Goal: Information Seeking & Learning: Learn about a topic

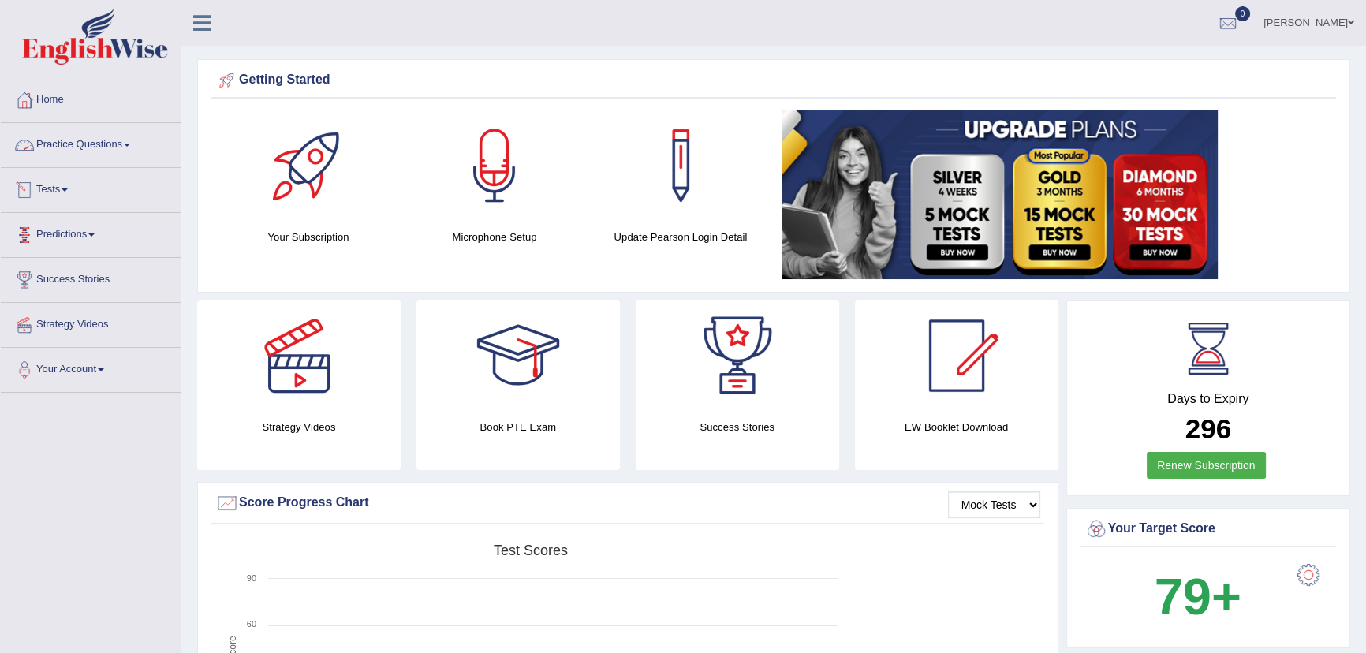
click at [76, 142] on link "Practice Questions" at bounding box center [91, 142] width 180 height 39
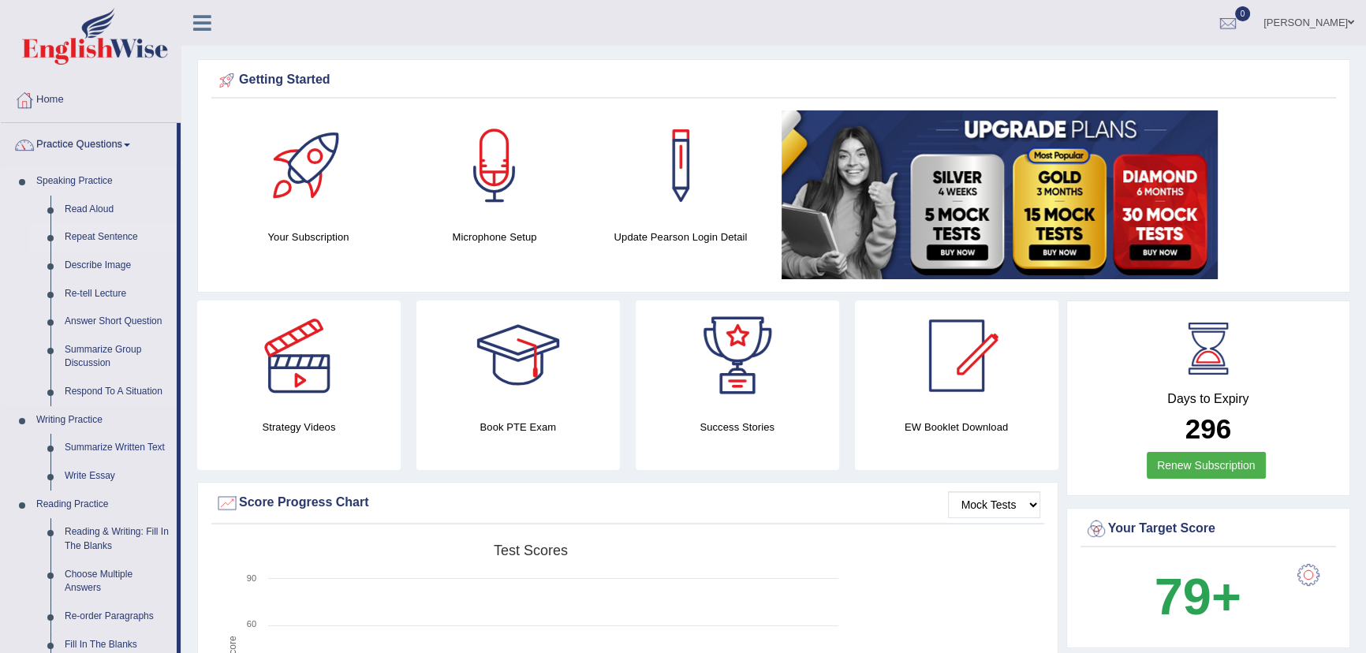
click at [107, 238] on link "Repeat Sentence" at bounding box center [117, 237] width 119 height 28
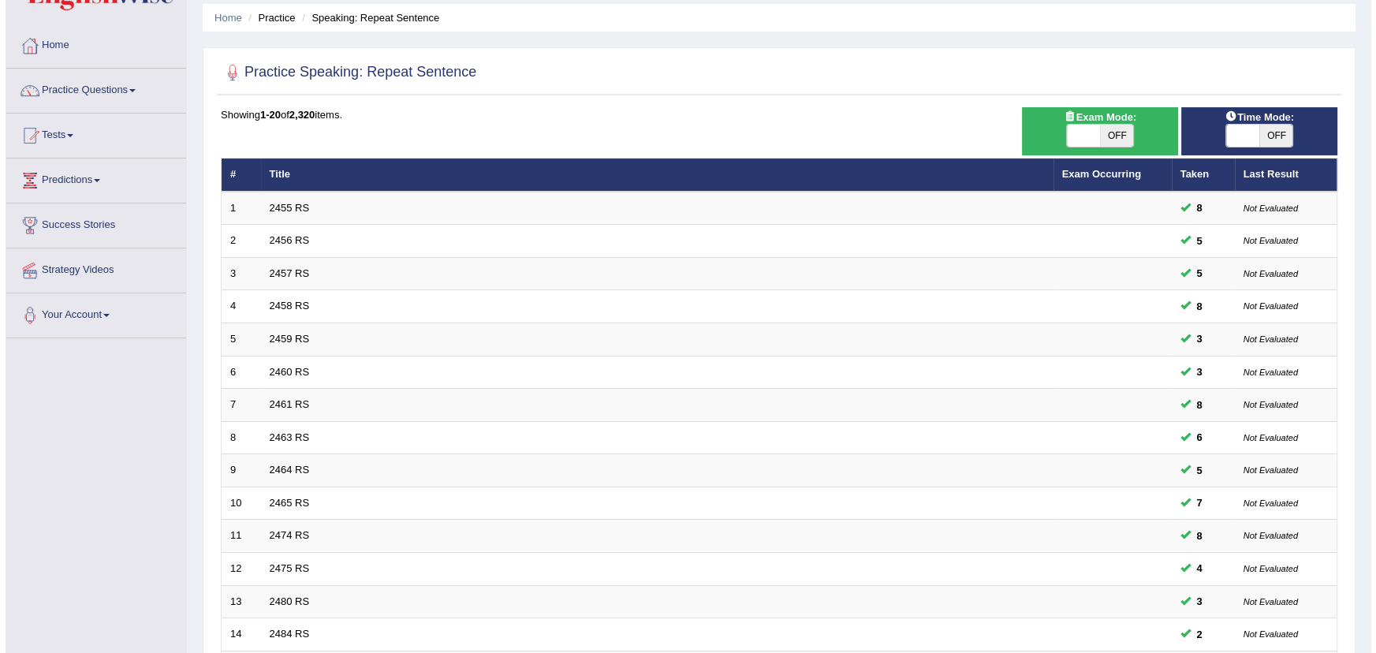
scroll to position [29, 0]
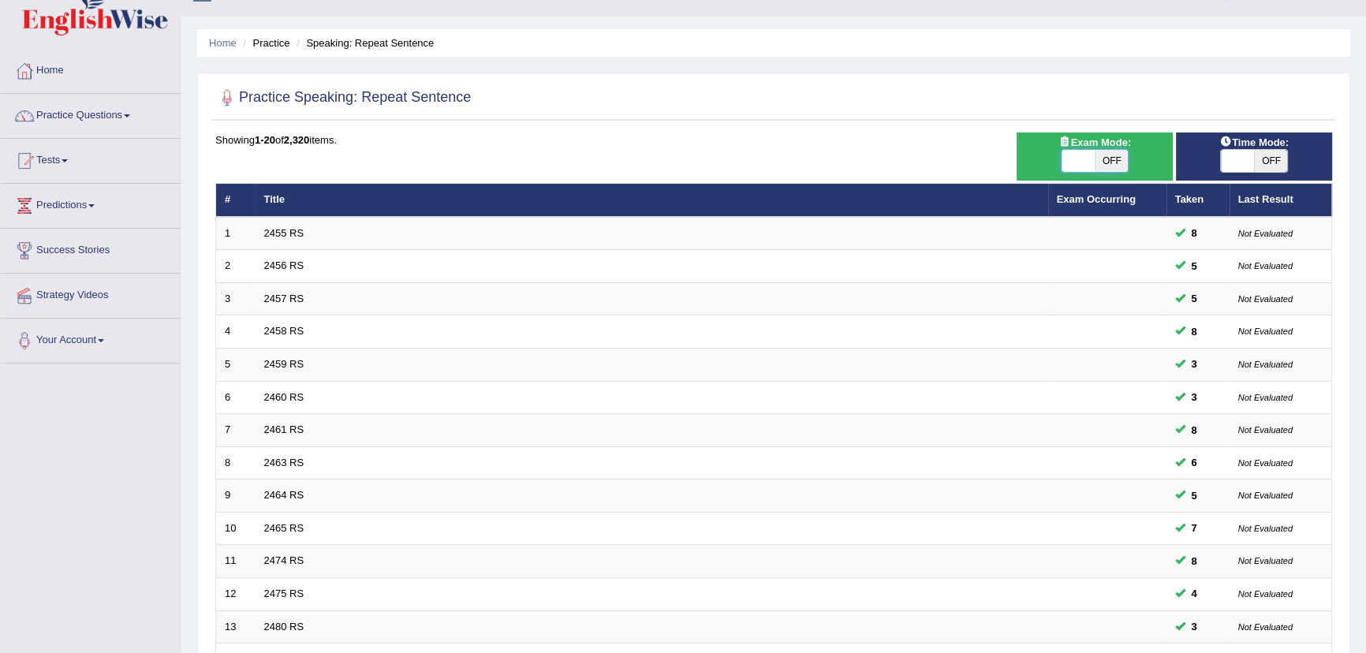
click at [1079, 170] on span at bounding box center [1077, 161] width 33 height 22
checkbox input "true"
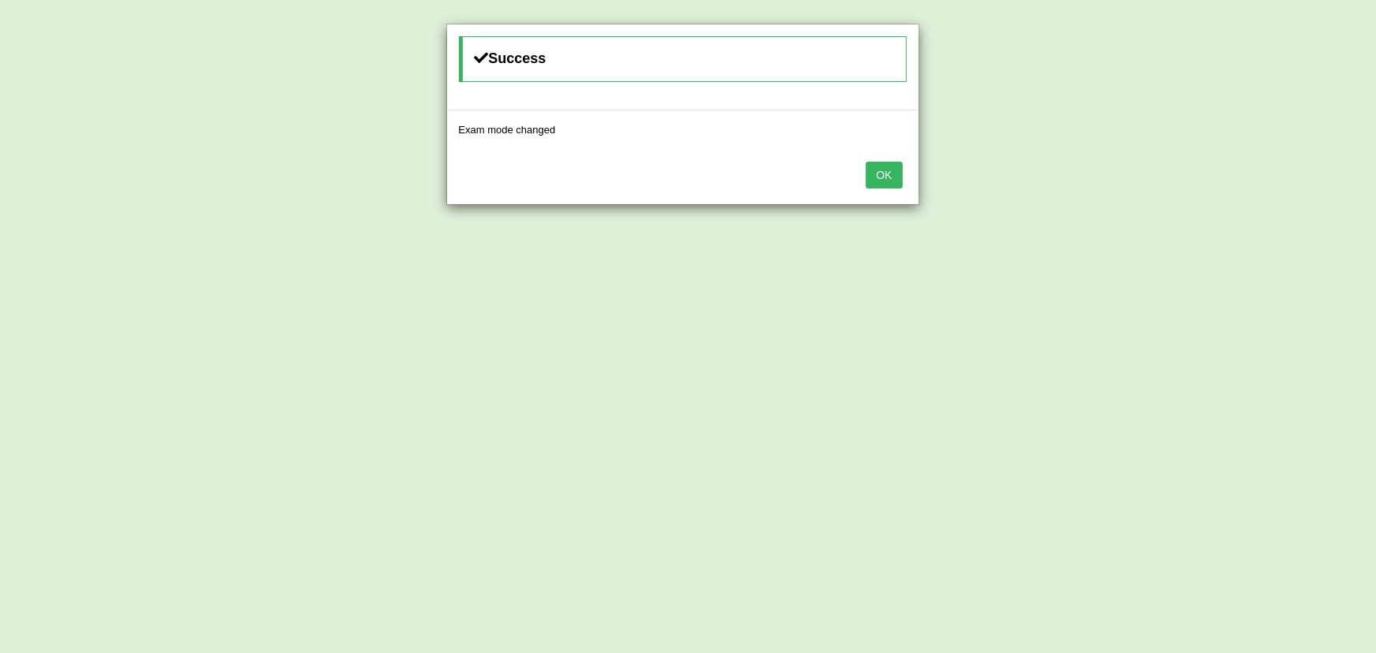
click at [887, 172] on button "OK" at bounding box center [884, 175] width 36 height 27
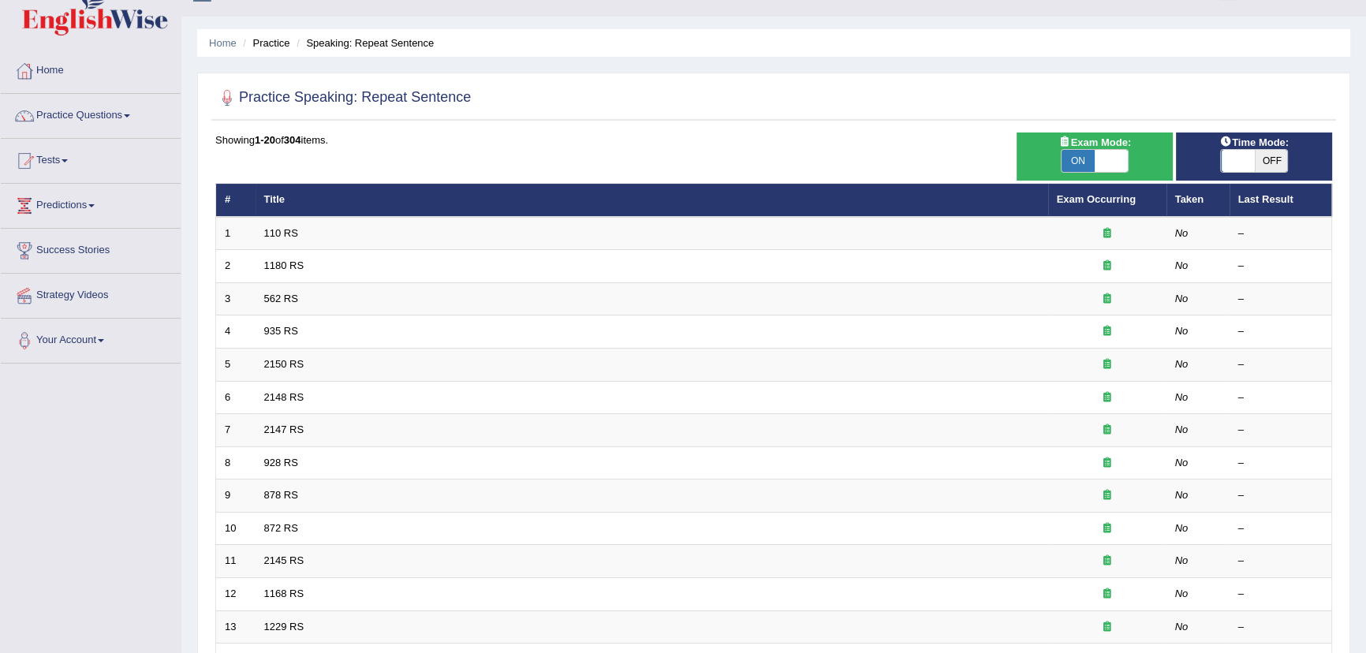
scroll to position [29, 0]
click at [1221, 152] on span at bounding box center [1236, 161] width 33 height 22
checkbox input "true"
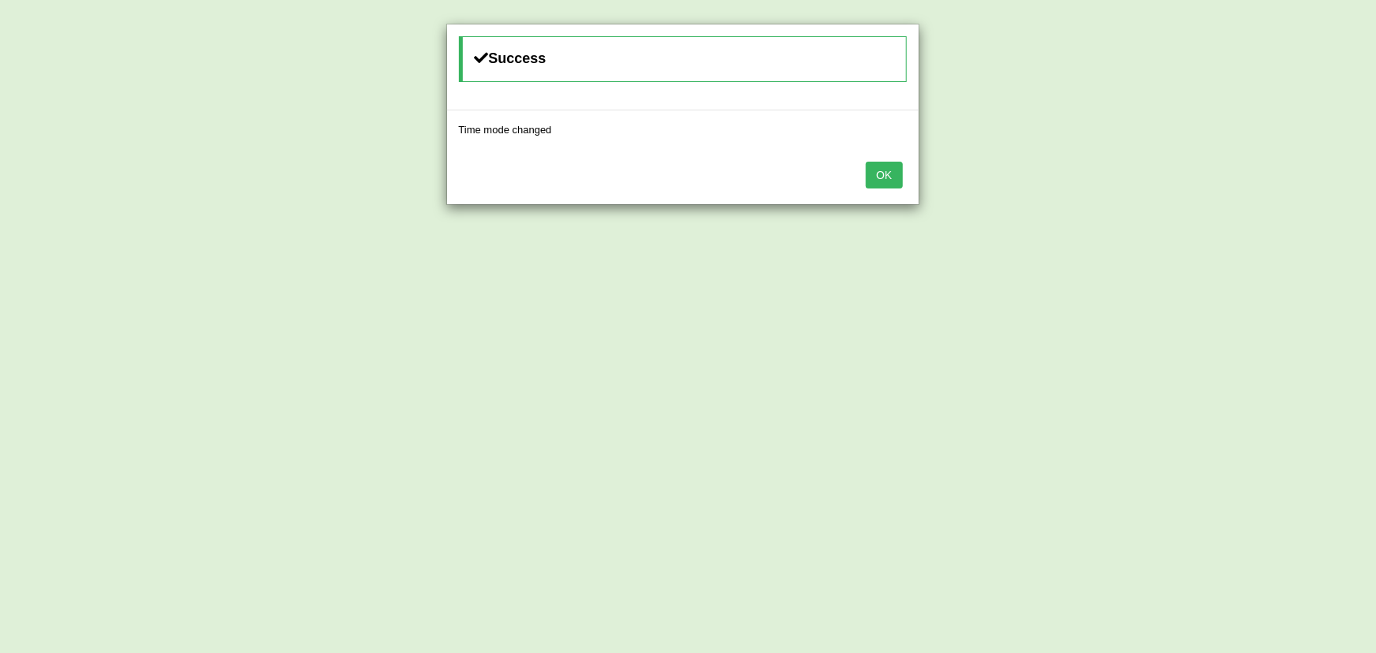
drag, startPoint x: 891, startPoint y: 179, endPoint x: 881, endPoint y: 166, distance: 16.9
click at [890, 173] on button "OK" at bounding box center [884, 175] width 36 height 27
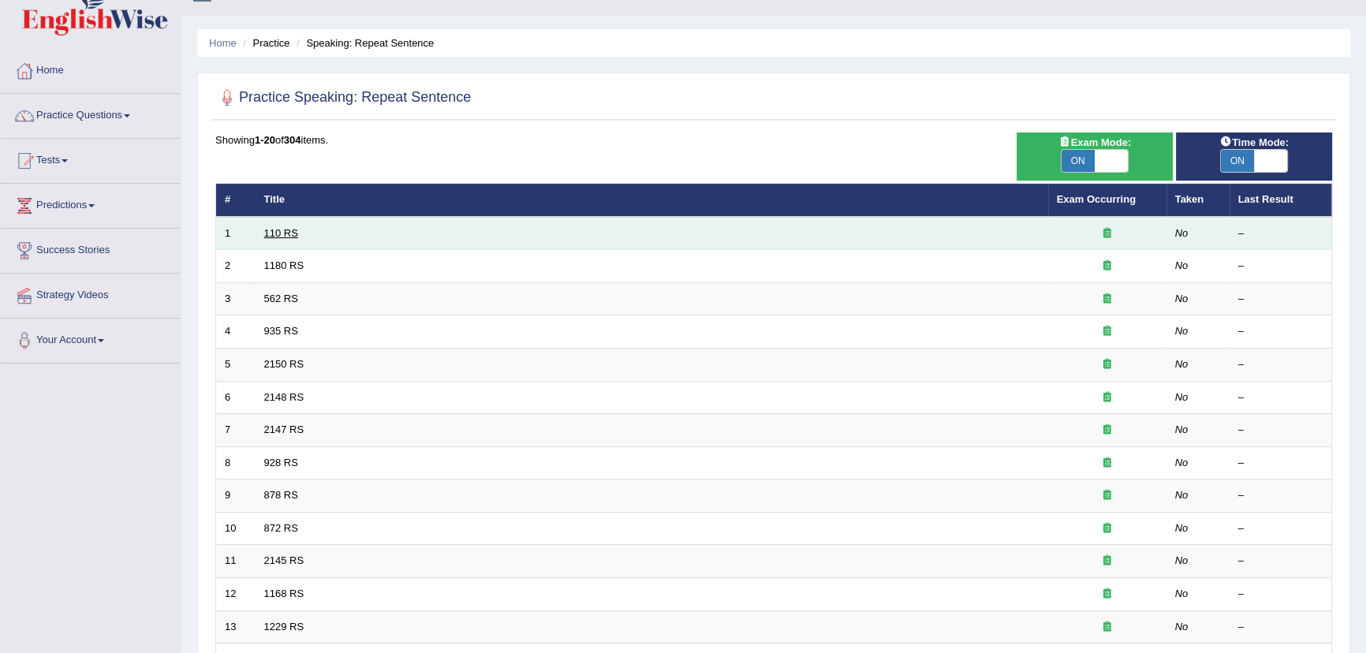
click at [279, 229] on link "110 RS" at bounding box center [281, 233] width 34 height 12
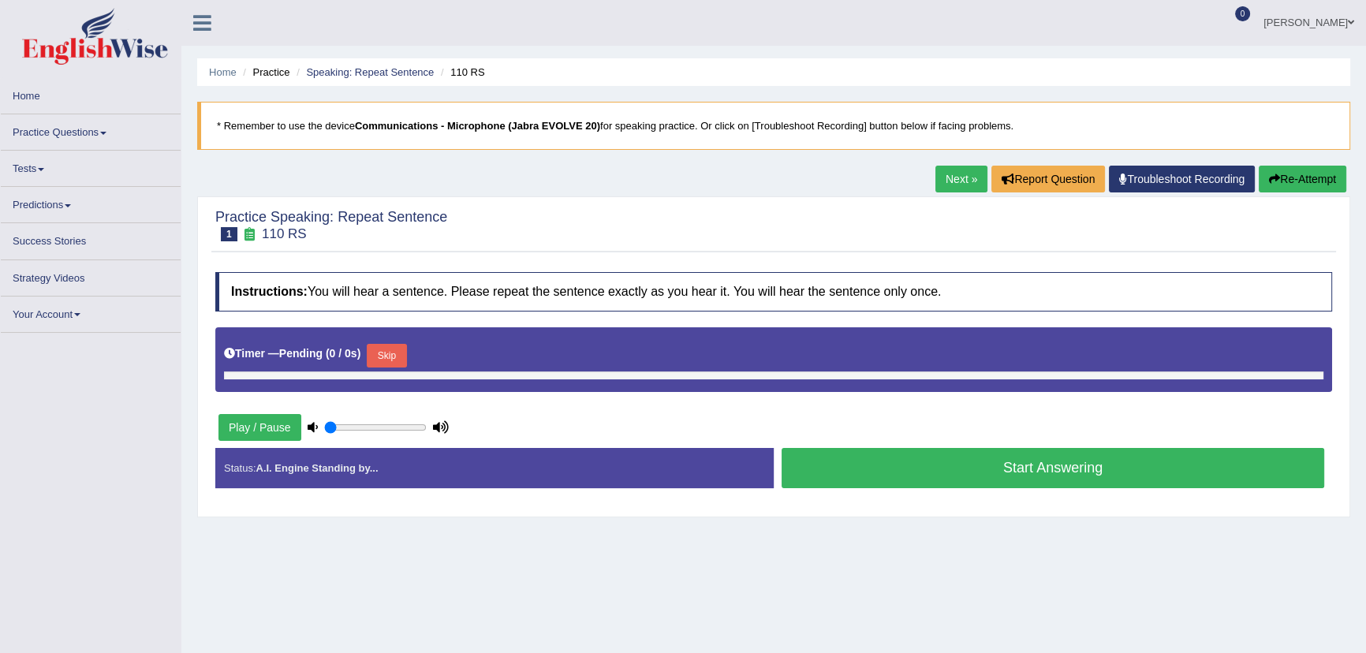
type input "1"
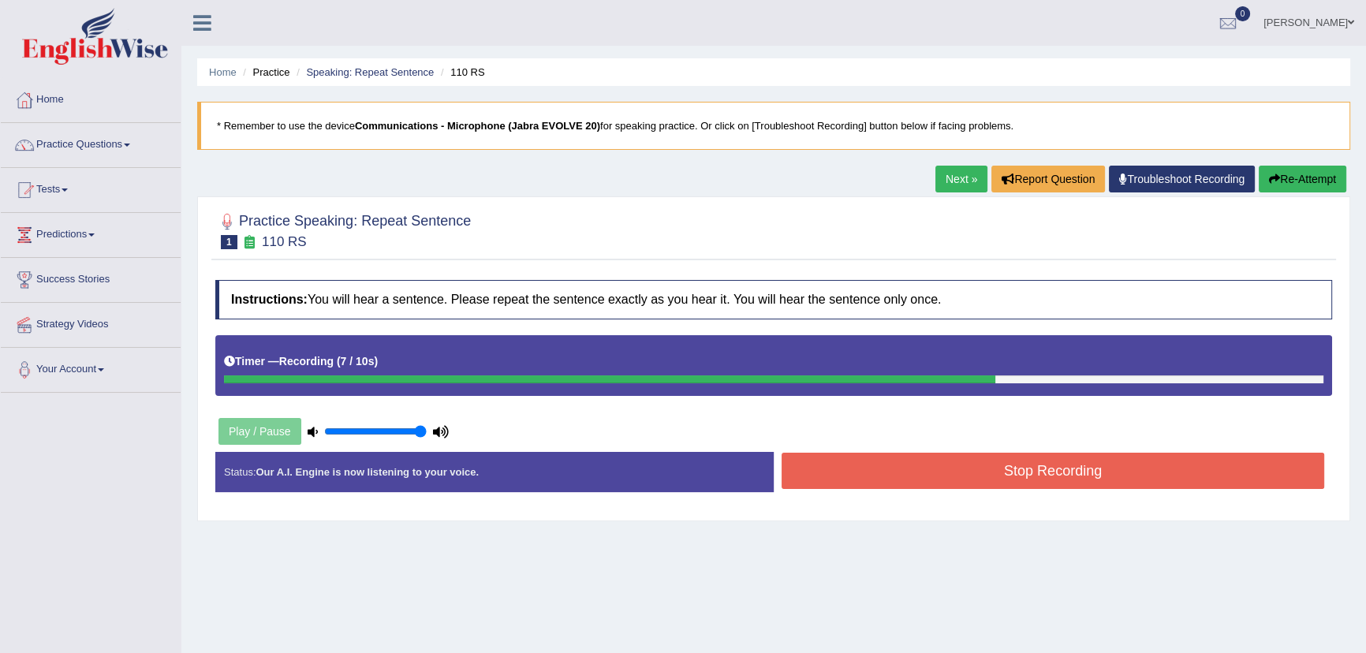
click at [962, 468] on button "Stop Recording" at bounding box center [1052, 471] width 542 height 36
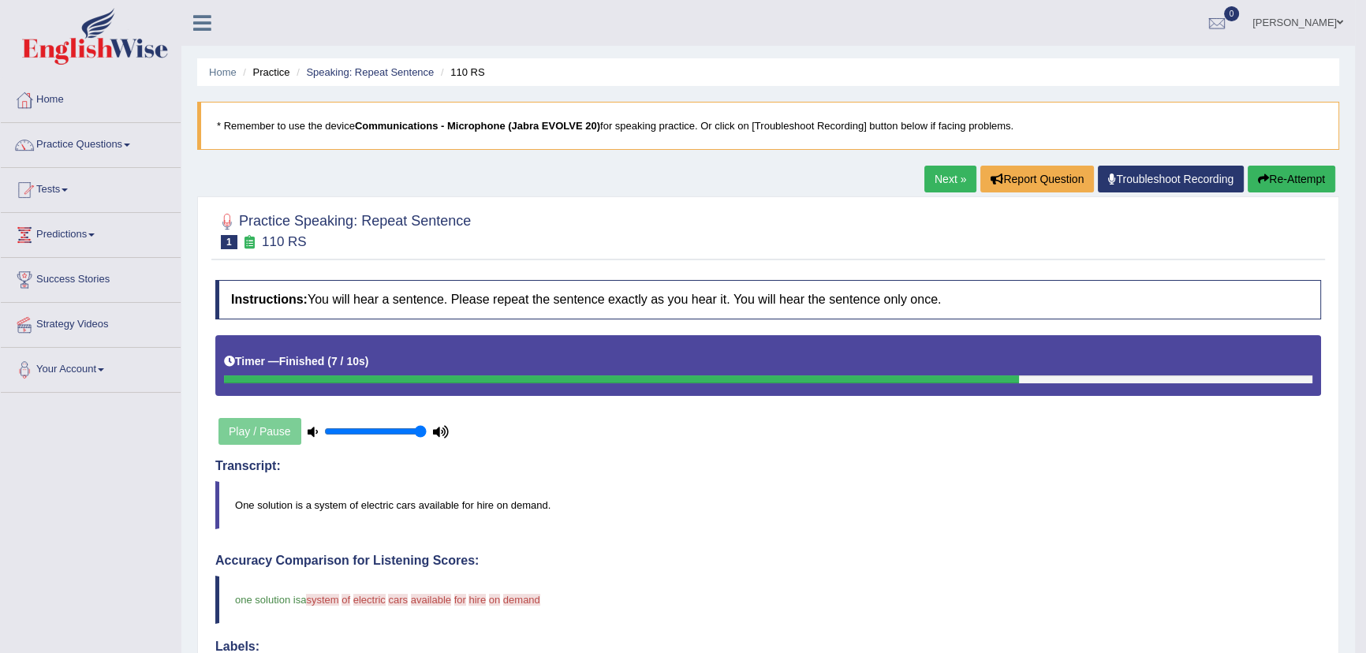
click at [950, 188] on link "Next »" at bounding box center [950, 179] width 52 height 27
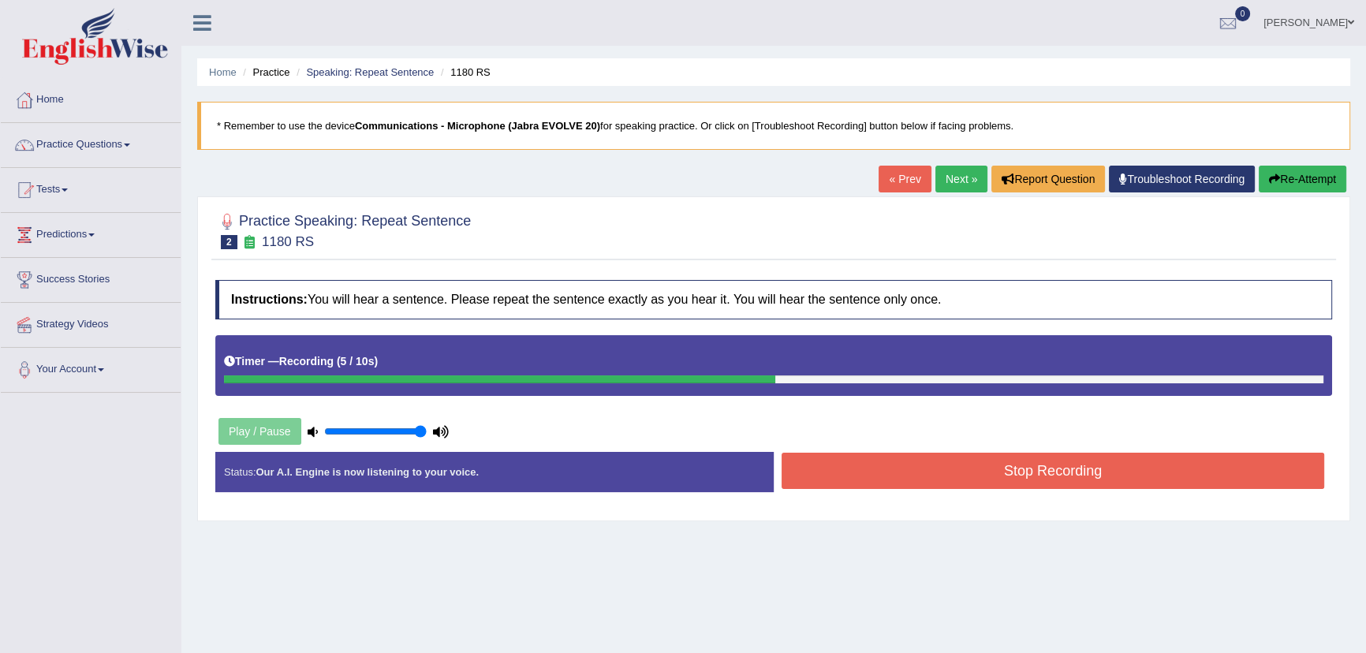
click at [1165, 470] on button "Stop Recording" at bounding box center [1052, 471] width 542 height 36
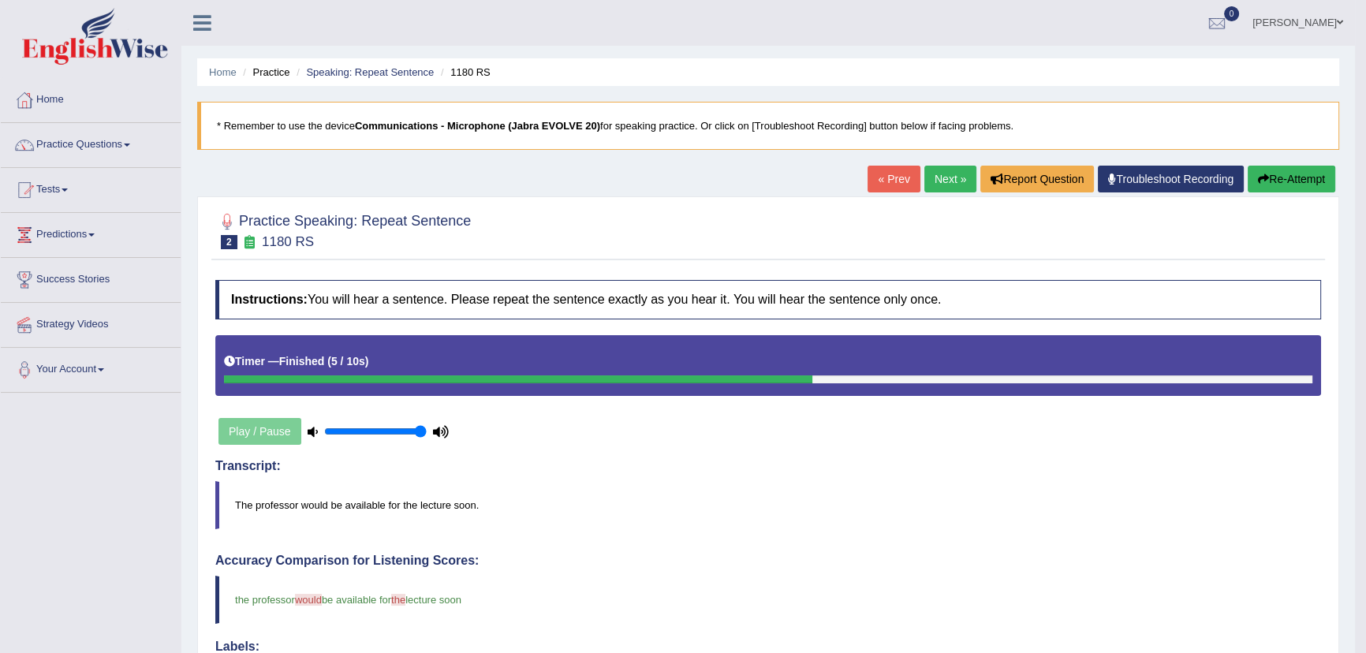
click at [952, 177] on link "Next »" at bounding box center [950, 179] width 52 height 27
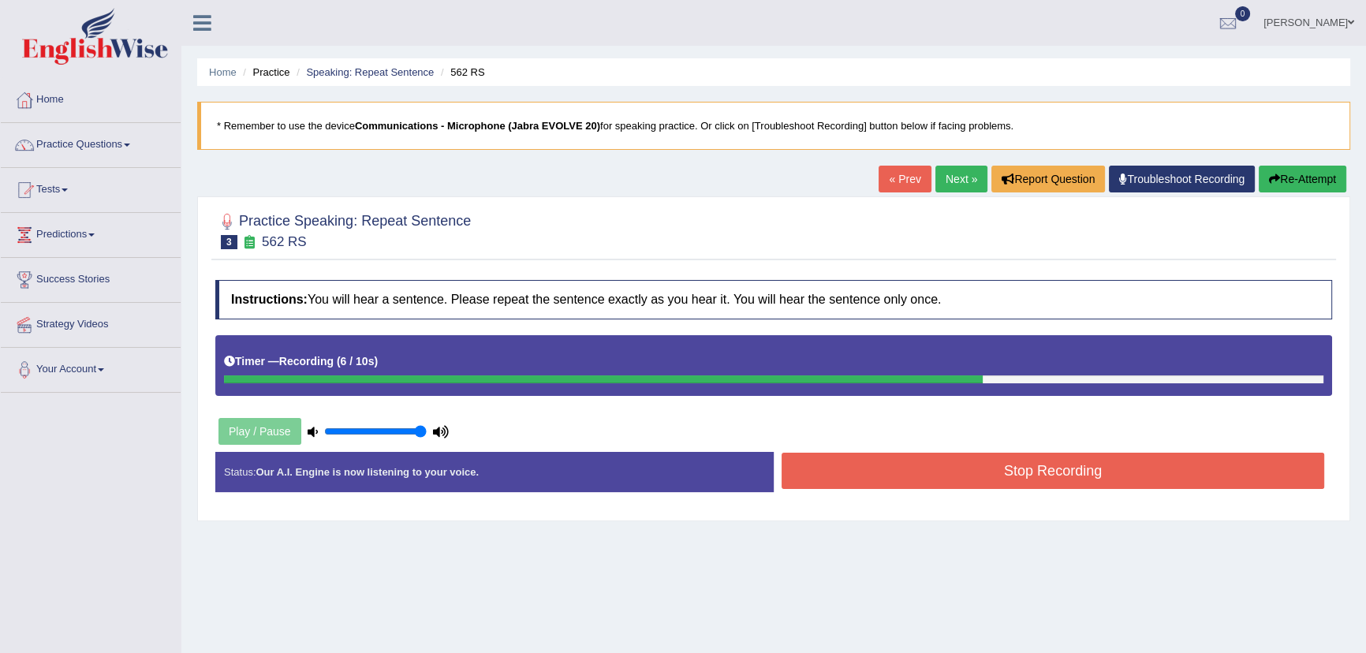
click at [1029, 464] on button "Stop Recording" at bounding box center [1052, 471] width 542 height 36
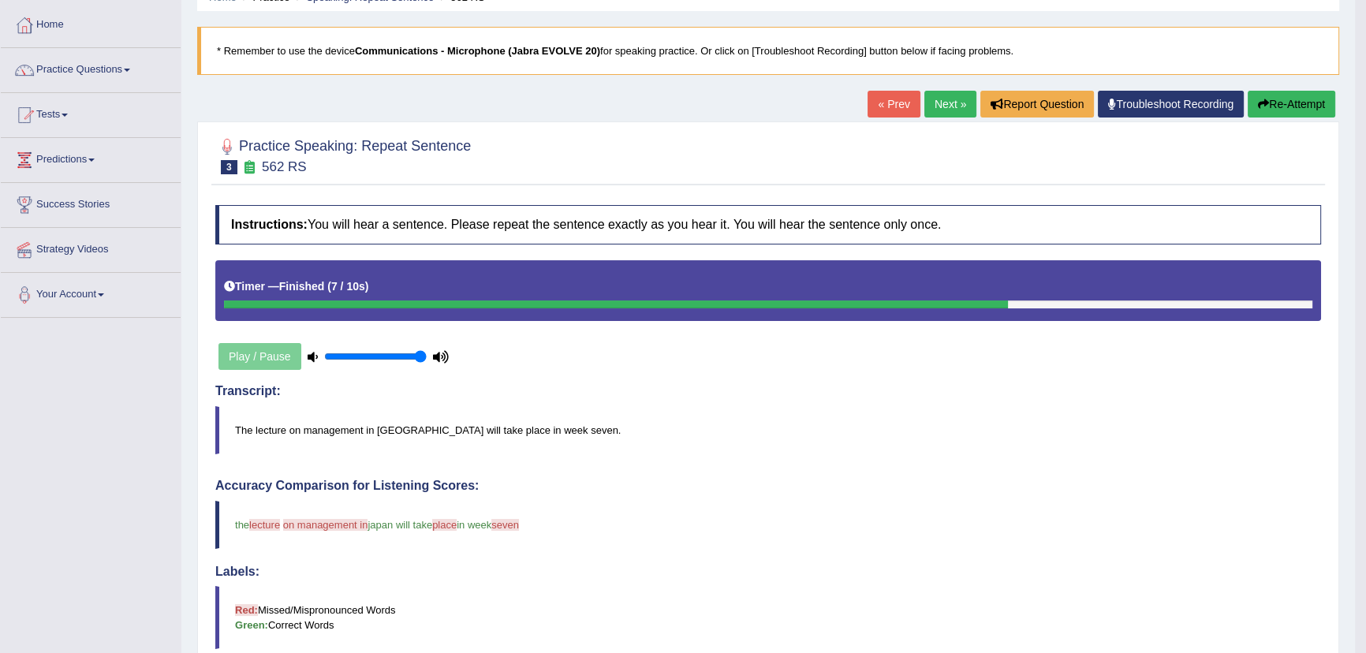
scroll to position [71, 0]
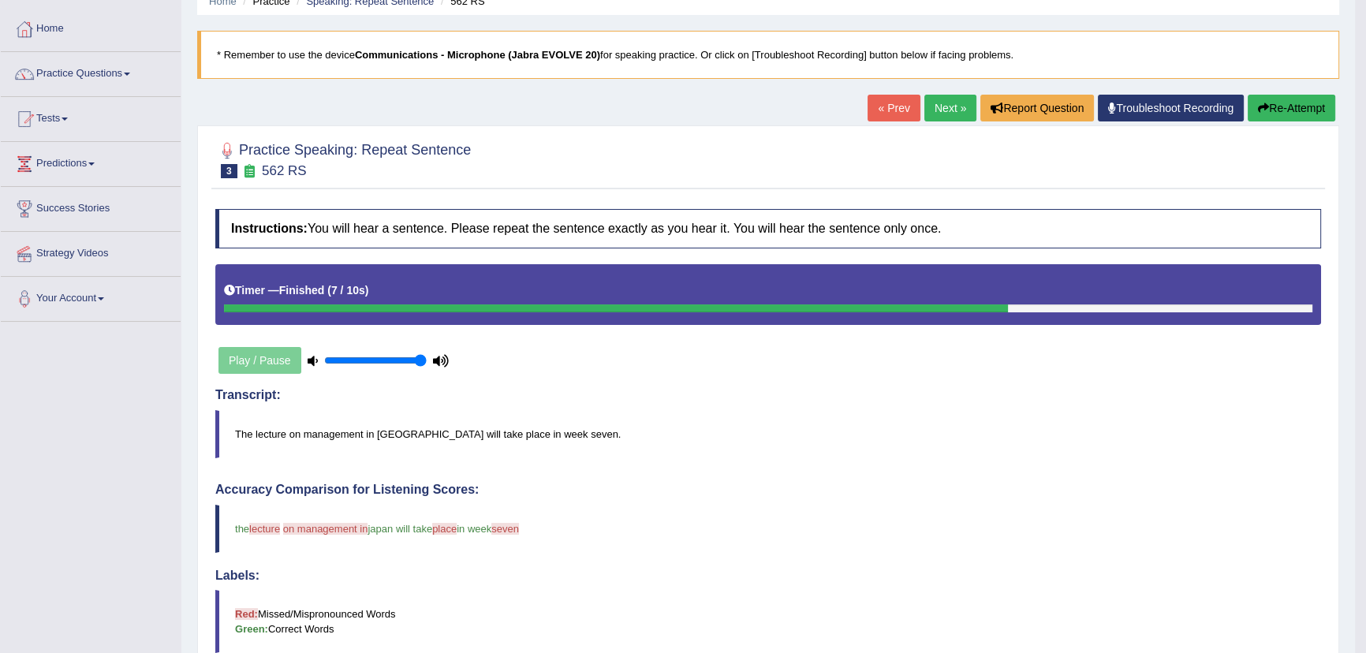
click at [941, 110] on link "Next »" at bounding box center [950, 108] width 52 height 27
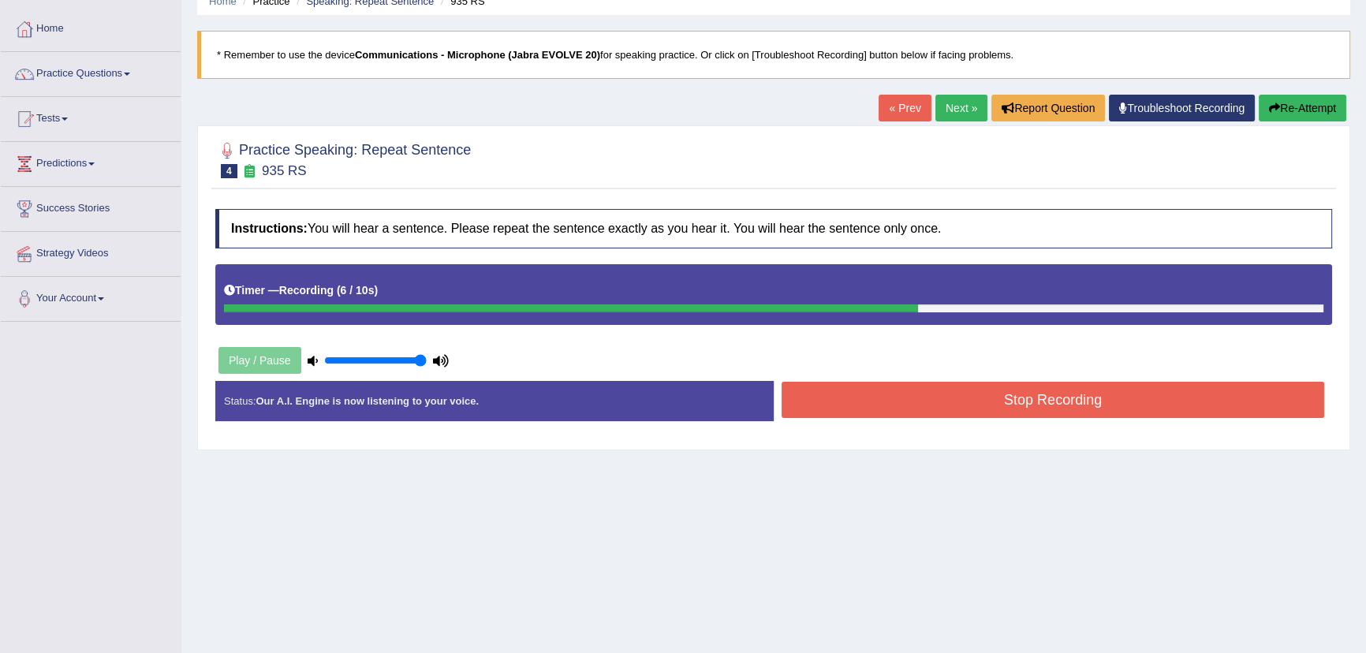
click at [915, 393] on button "Stop Recording" at bounding box center [1052, 400] width 542 height 36
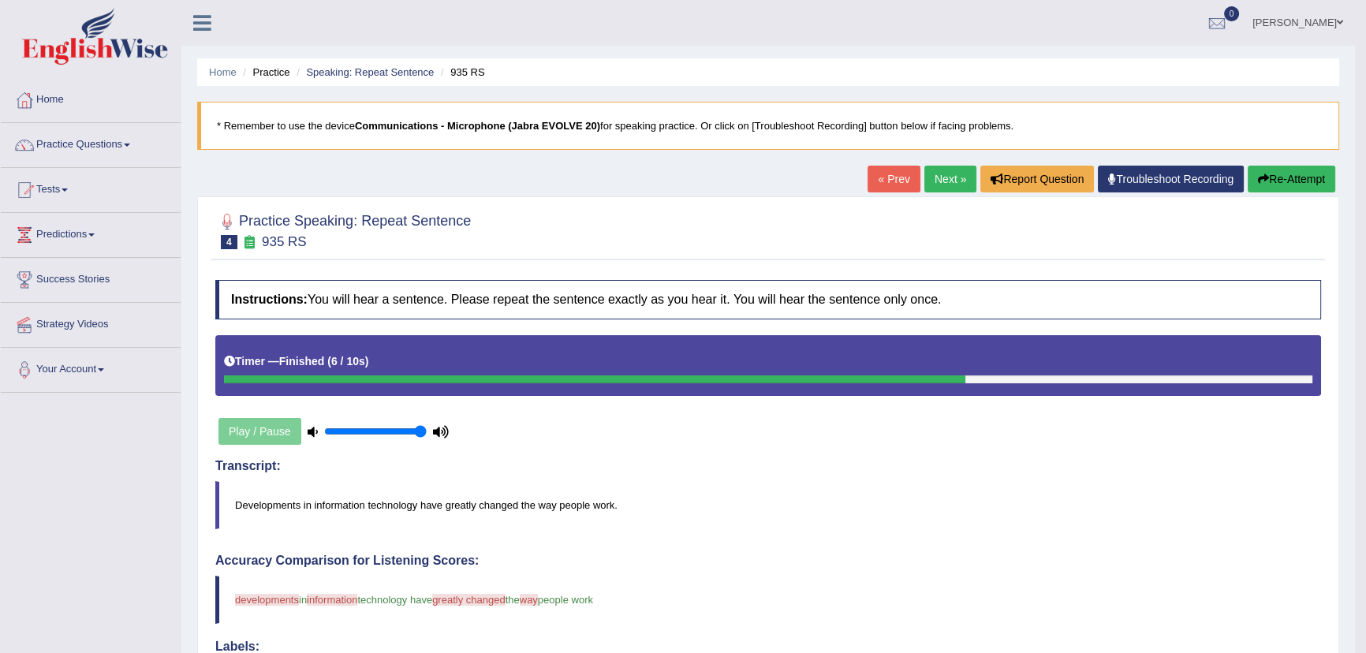
click at [928, 176] on link "Next »" at bounding box center [950, 179] width 52 height 27
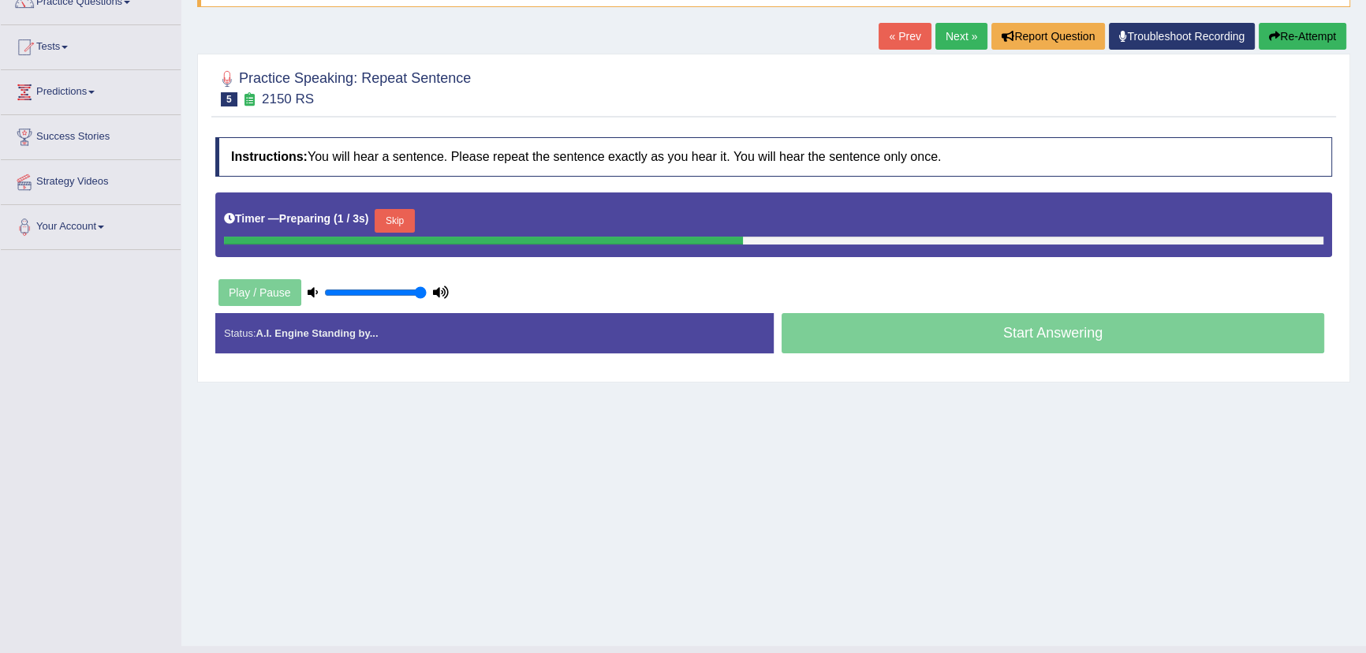
scroll to position [174, 0]
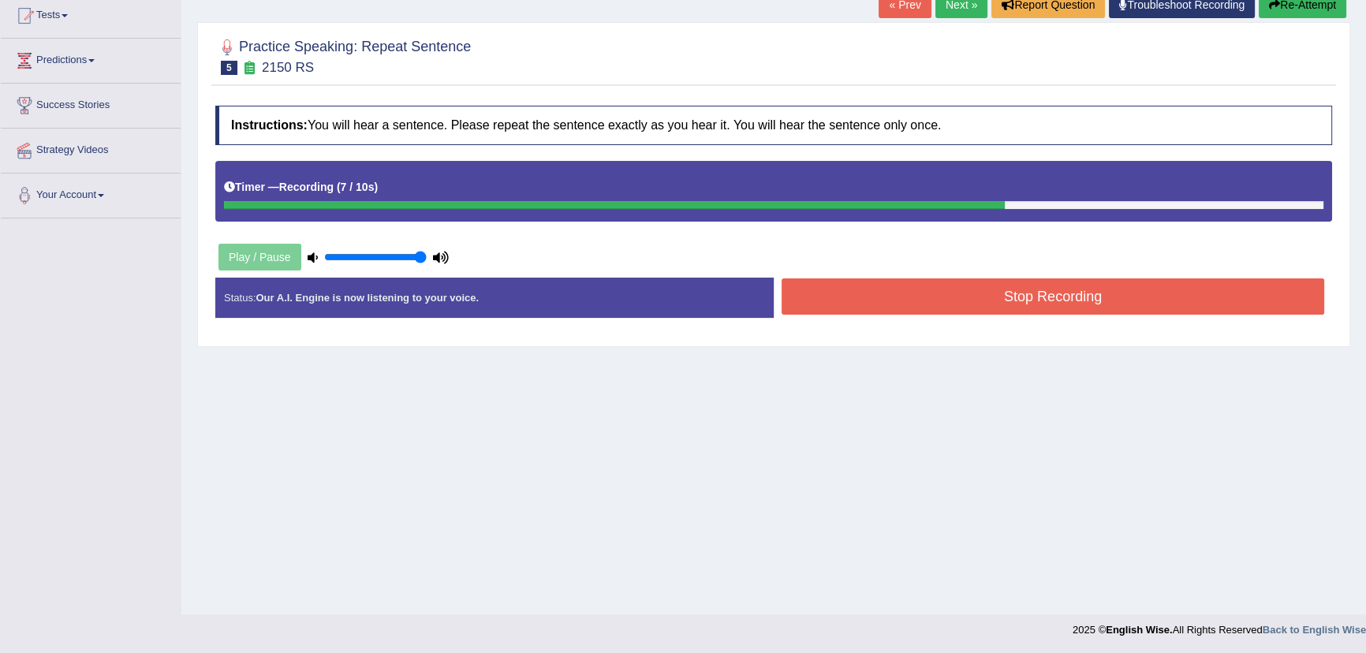
click at [863, 293] on button "Stop Recording" at bounding box center [1052, 296] width 542 height 36
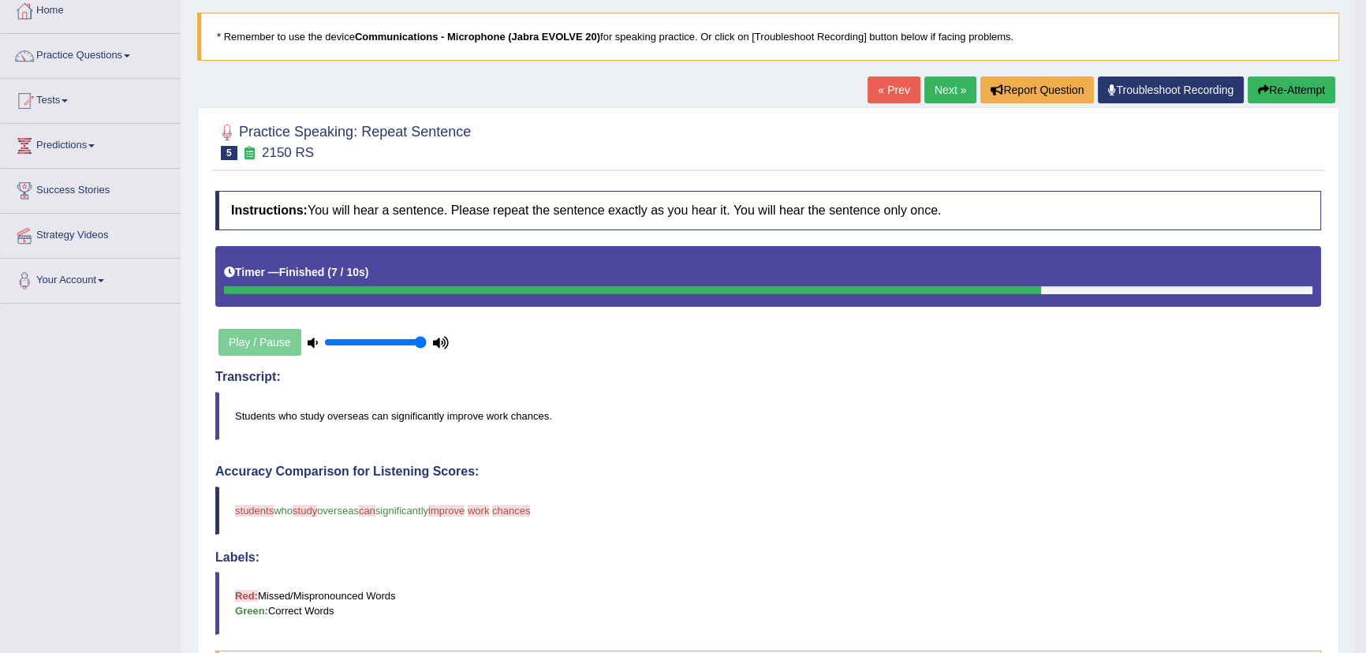
scroll to position [0, 0]
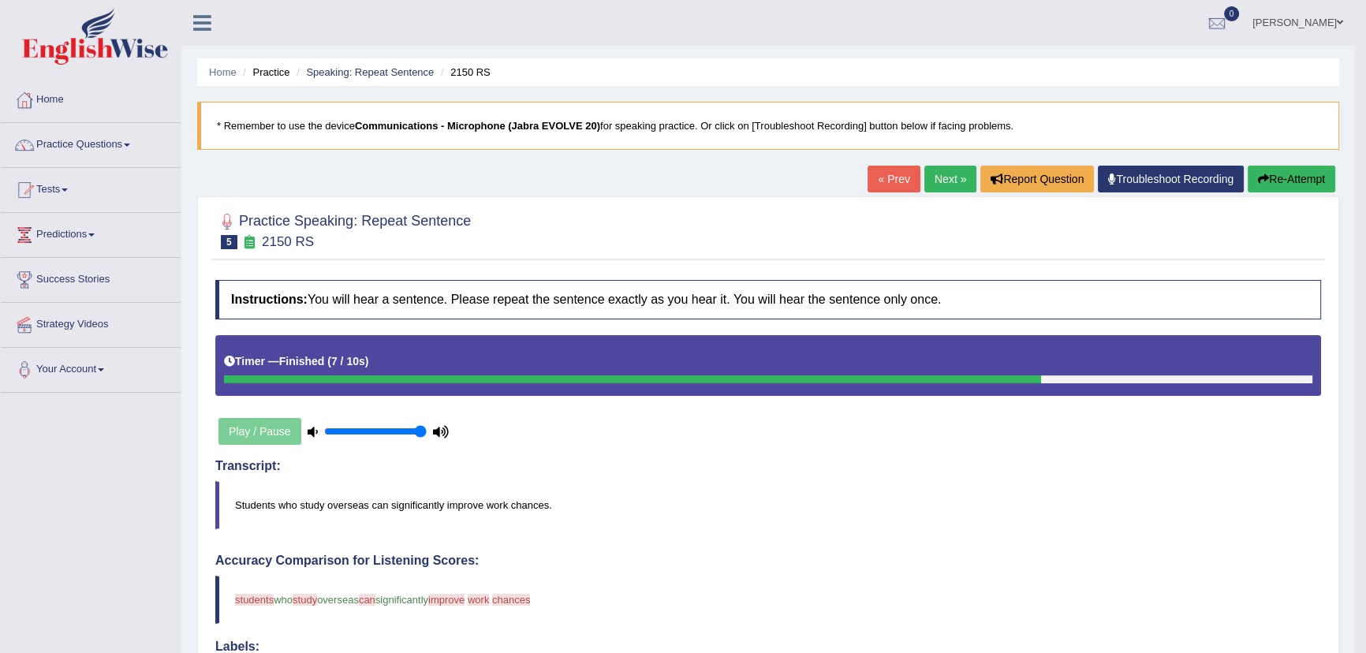
click at [930, 170] on link "Next »" at bounding box center [950, 179] width 52 height 27
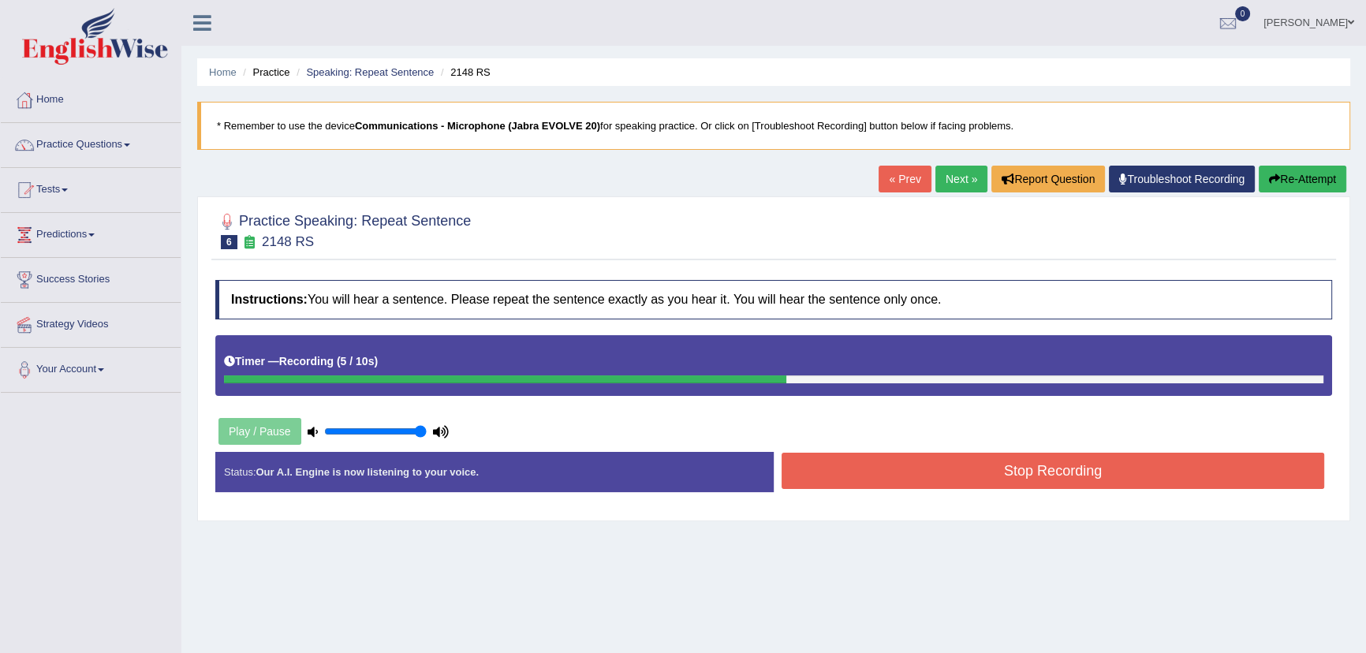
click at [877, 465] on button "Stop Recording" at bounding box center [1052, 471] width 542 height 36
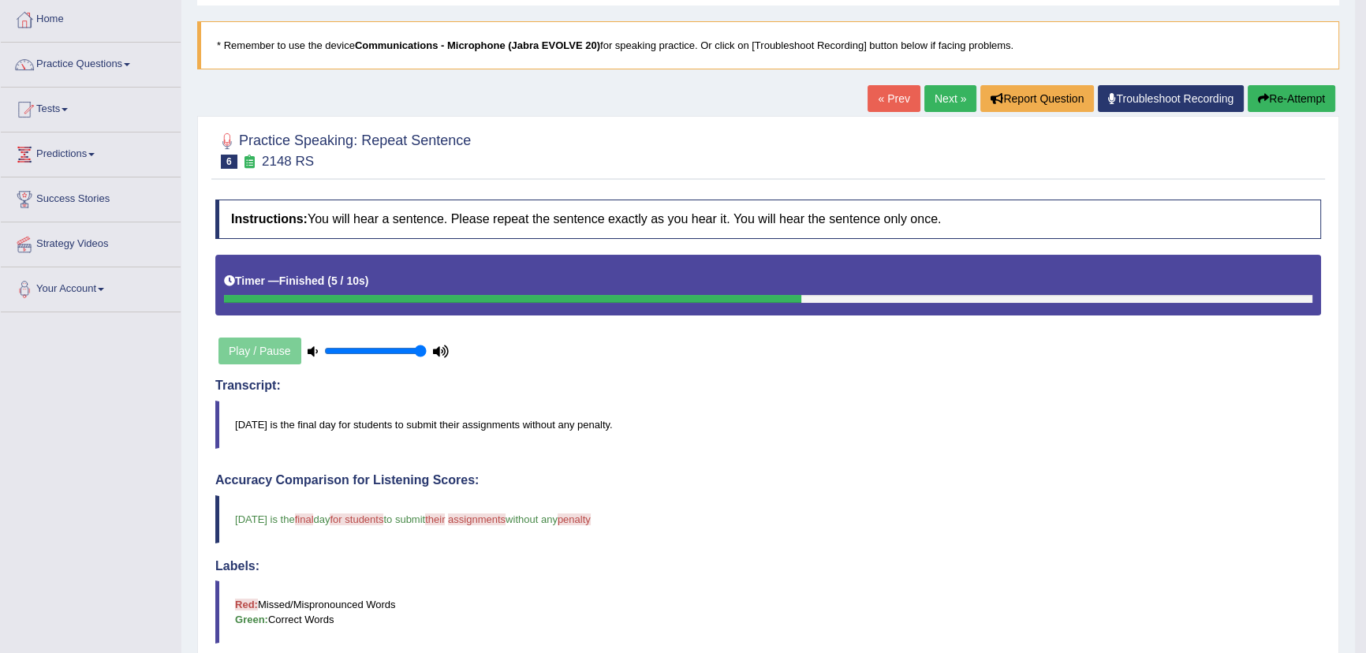
scroll to position [71, 0]
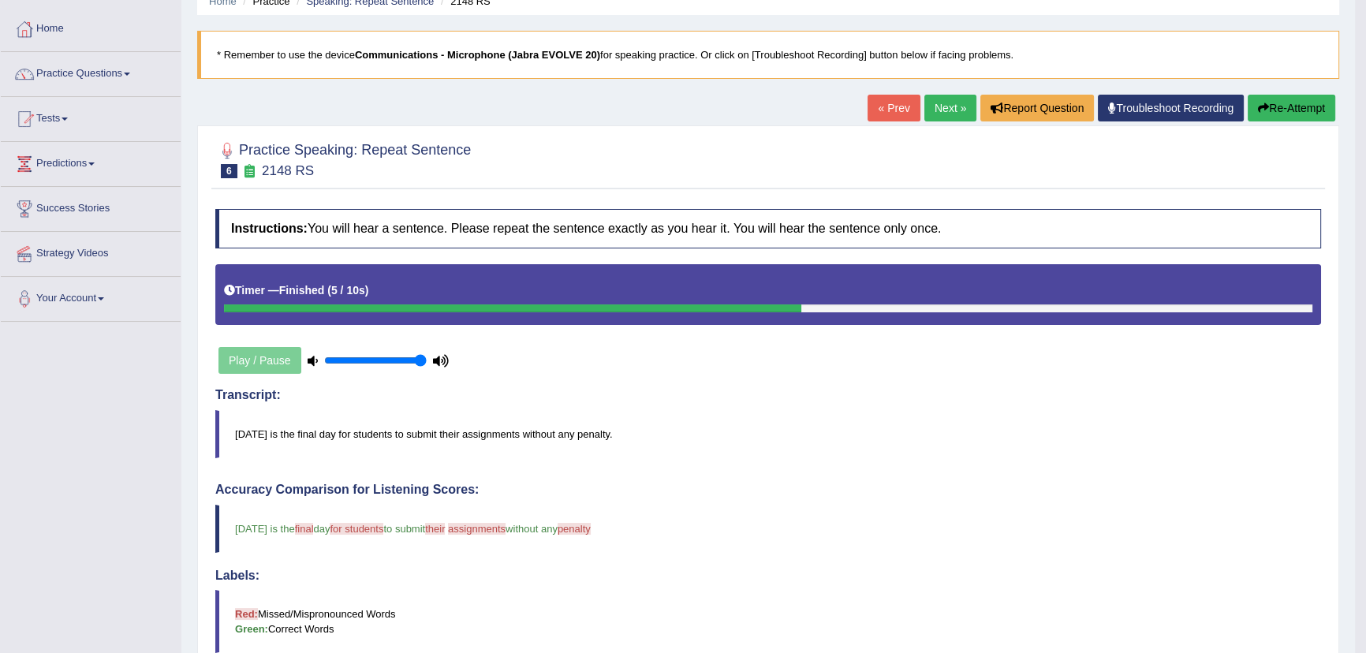
click at [949, 117] on link "Next »" at bounding box center [950, 108] width 52 height 27
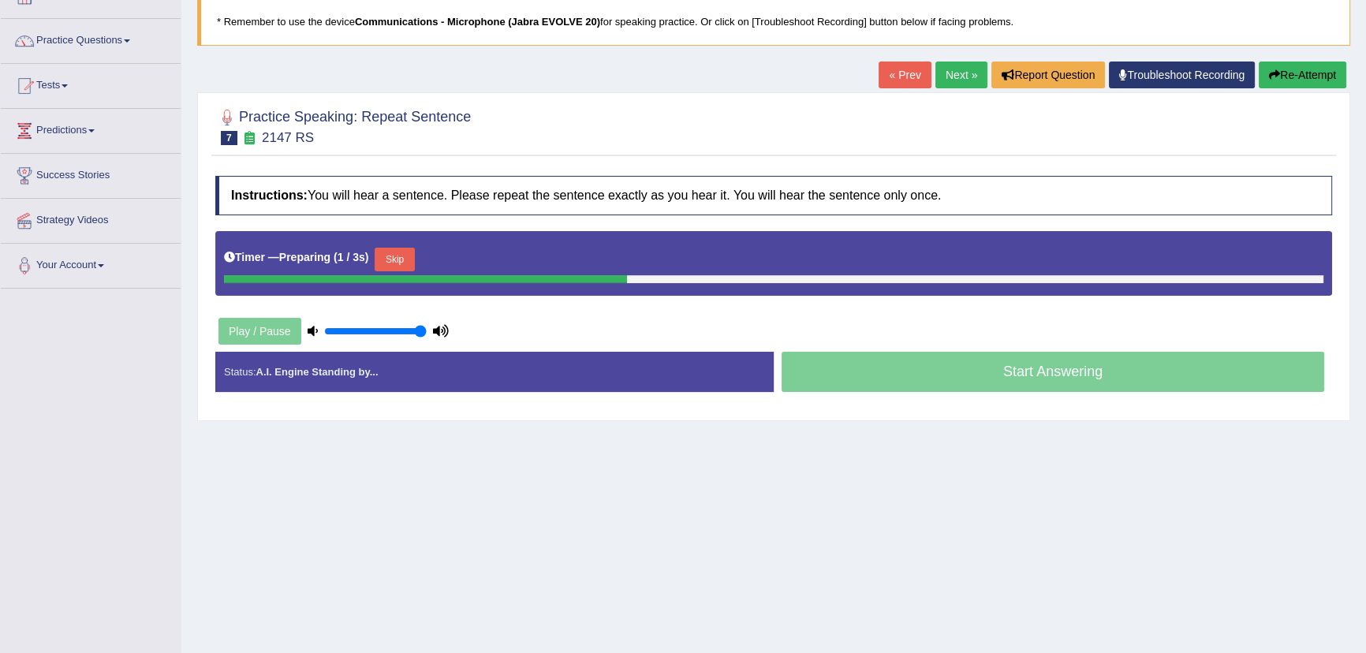
scroll to position [143, 0]
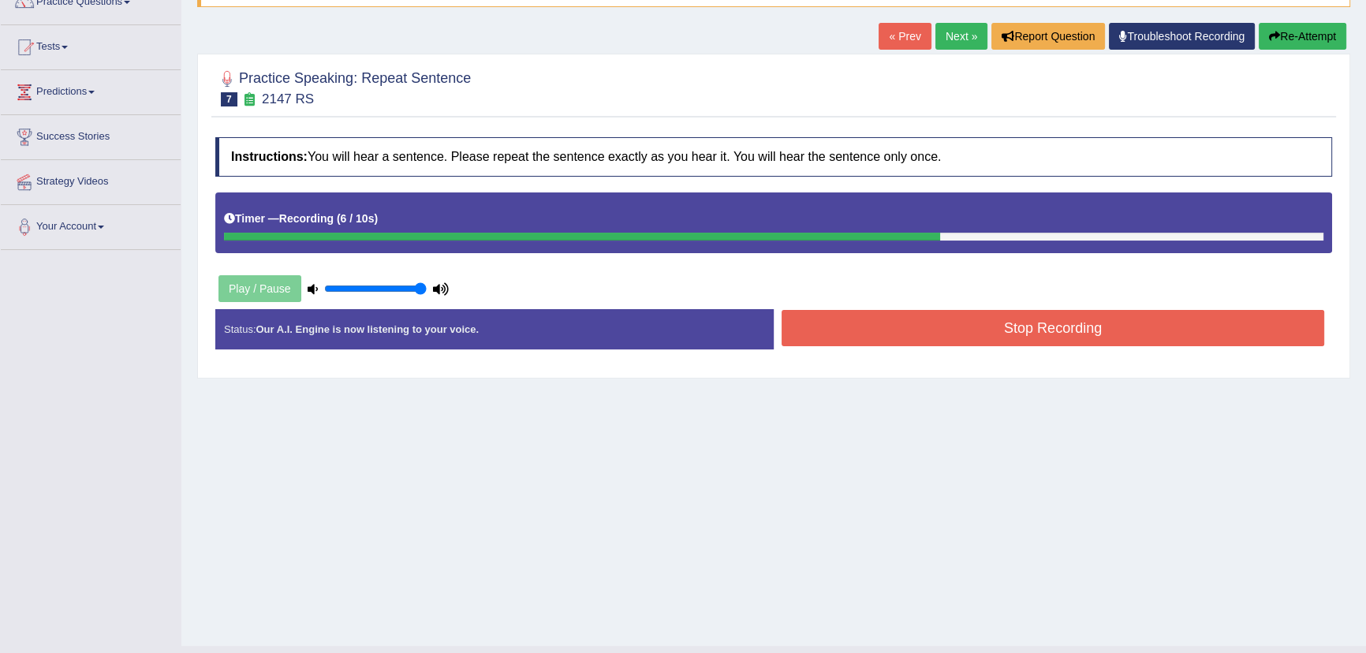
click at [907, 319] on button "Stop Recording" at bounding box center [1052, 328] width 542 height 36
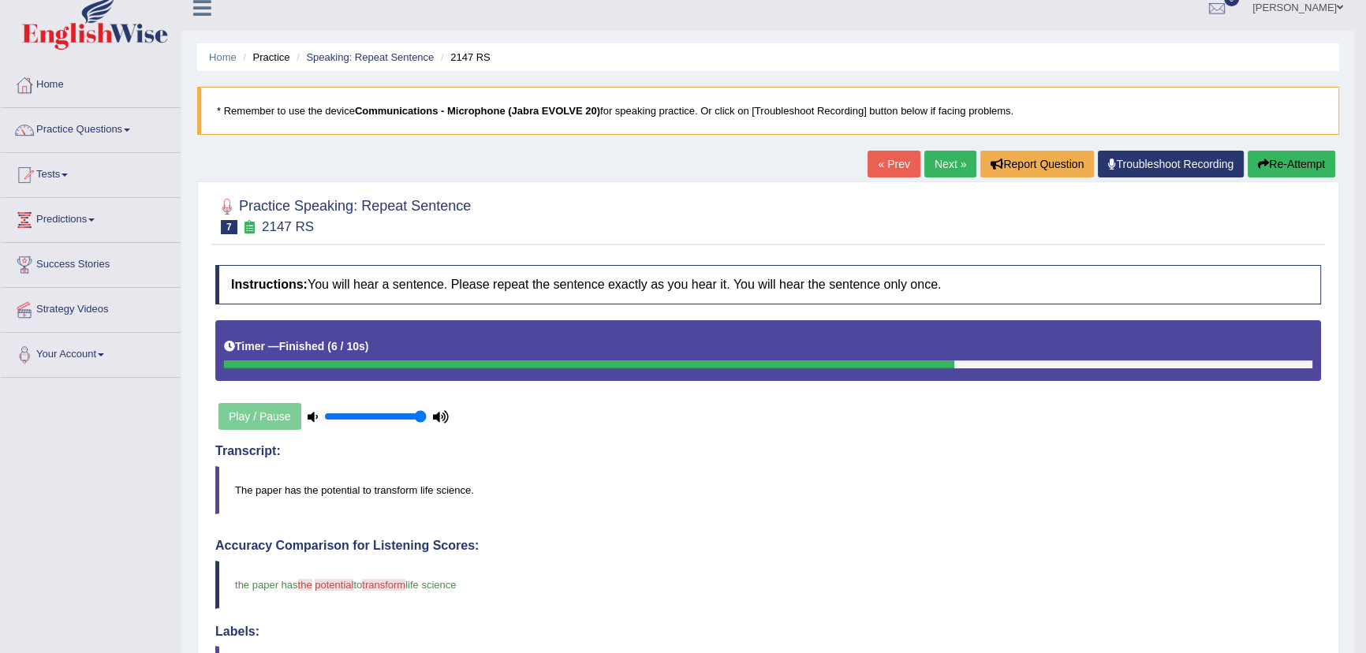
scroll to position [0, 0]
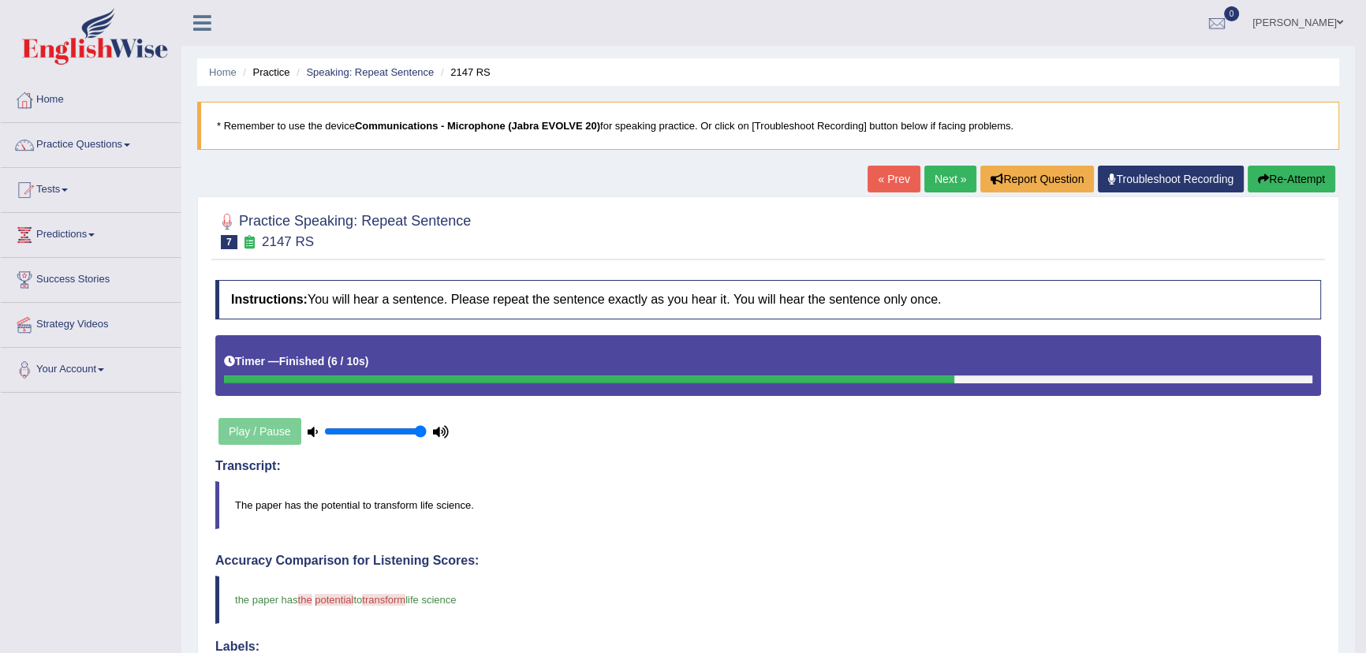
click at [933, 177] on link "Next »" at bounding box center [950, 179] width 52 height 27
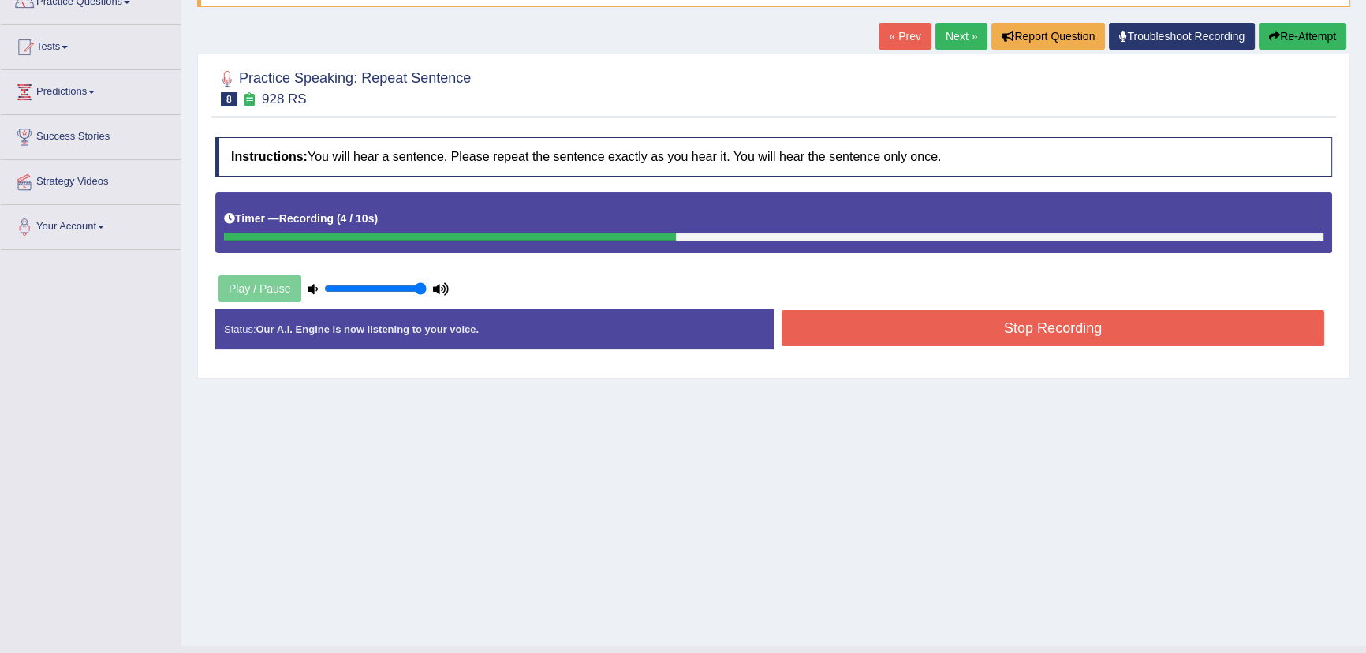
click at [811, 337] on button "Stop Recording" at bounding box center [1052, 328] width 542 height 36
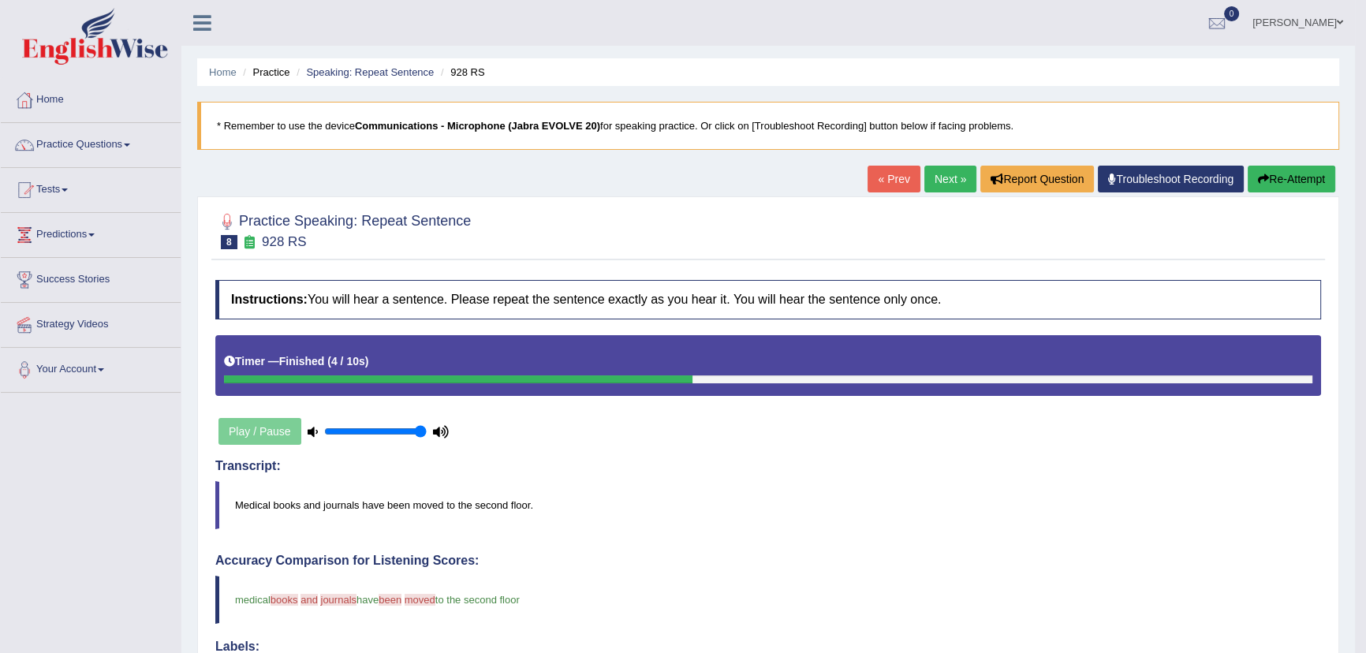
click at [924, 181] on link "Next »" at bounding box center [950, 179] width 52 height 27
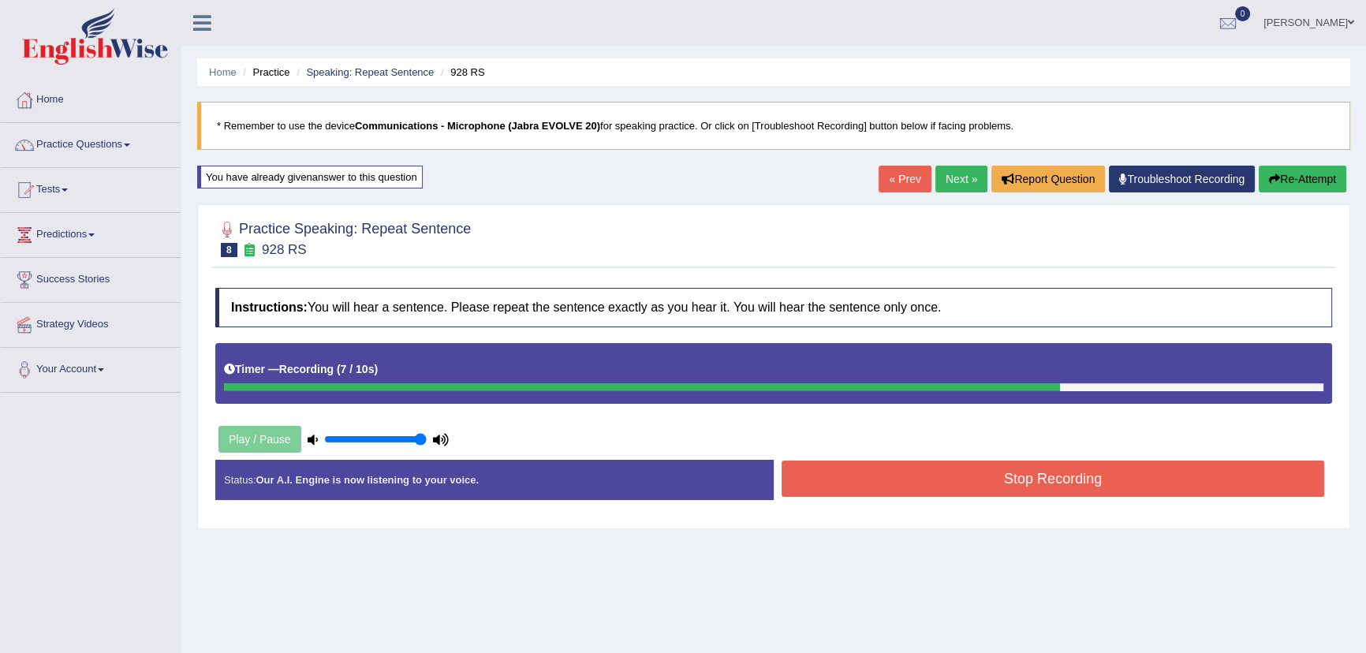
click at [58, 150] on link "Practice Questions" at bounding box center [91, 142] width 180 height 39
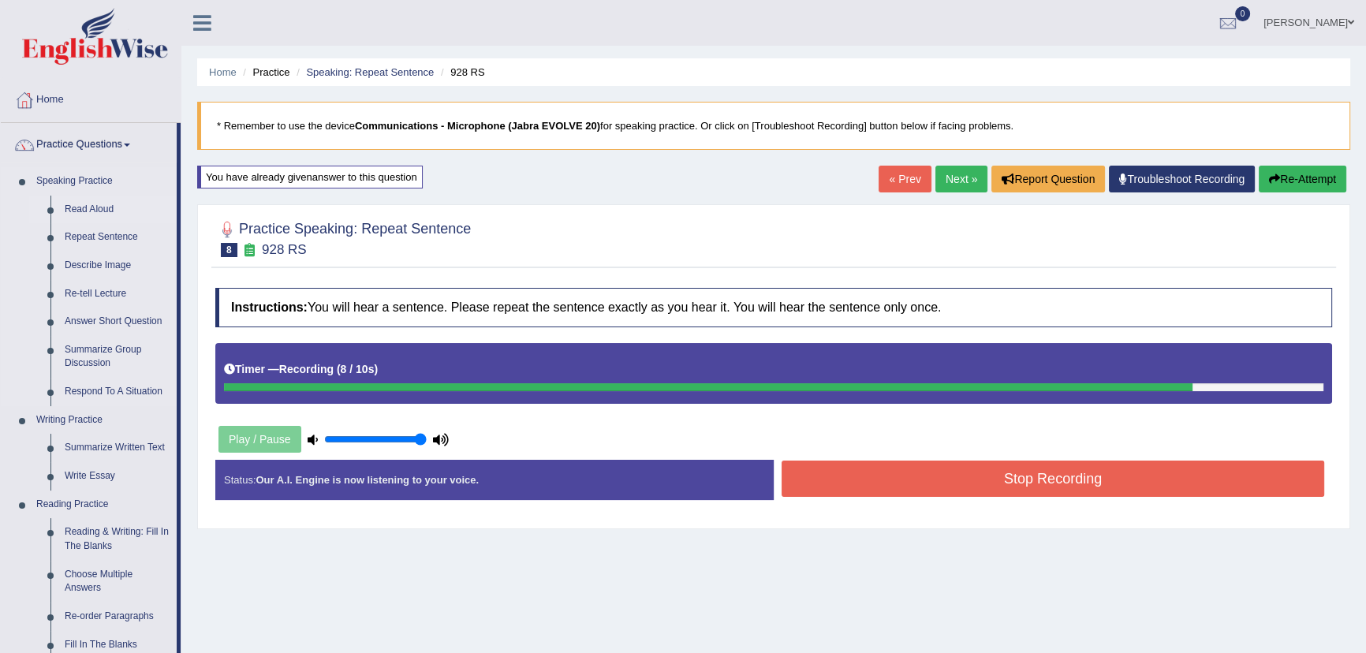
click at [80, 205] on link "Read Aloud" at bounding box center [117, 210] width 119 height 28
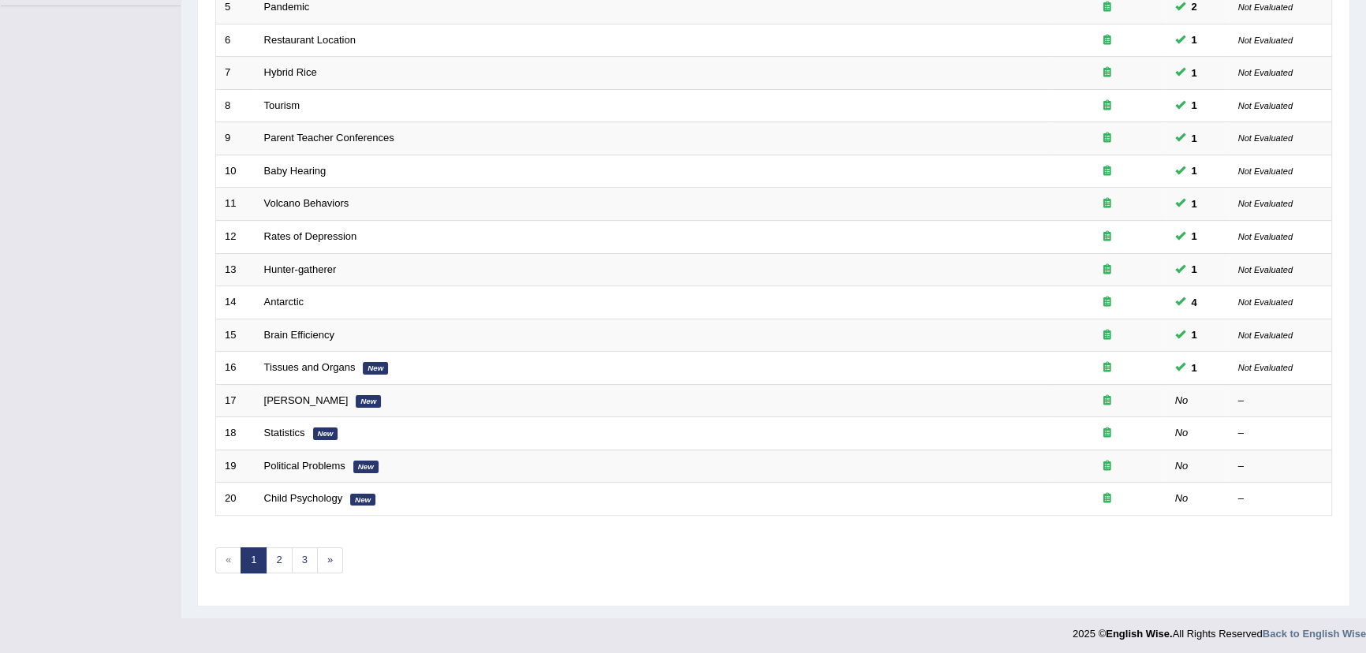
scroll to position [387, 0]
